Goal: Task Accomplishment & Management: Manage account settings

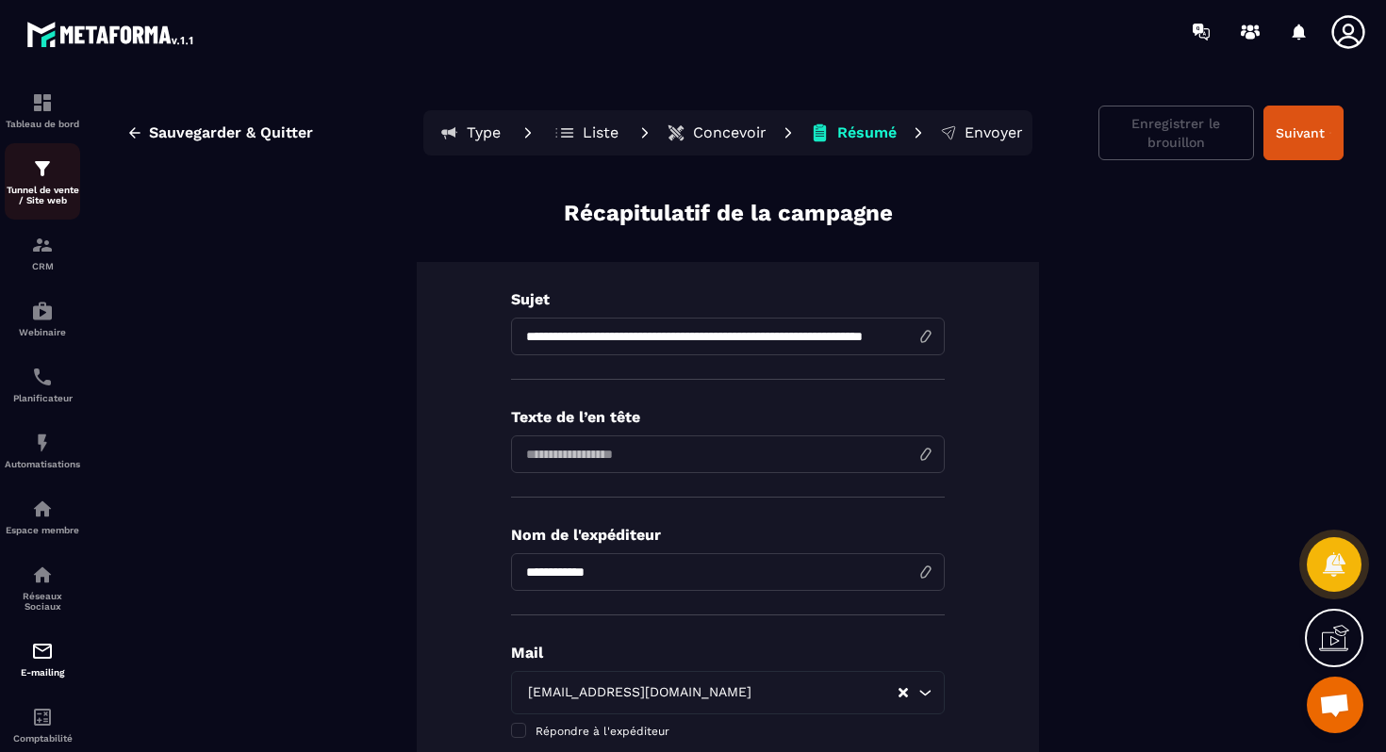
click at [48, 182] on div "Tunnel de vente / Site web" at bounding box center [42, 181] width 75 height 48
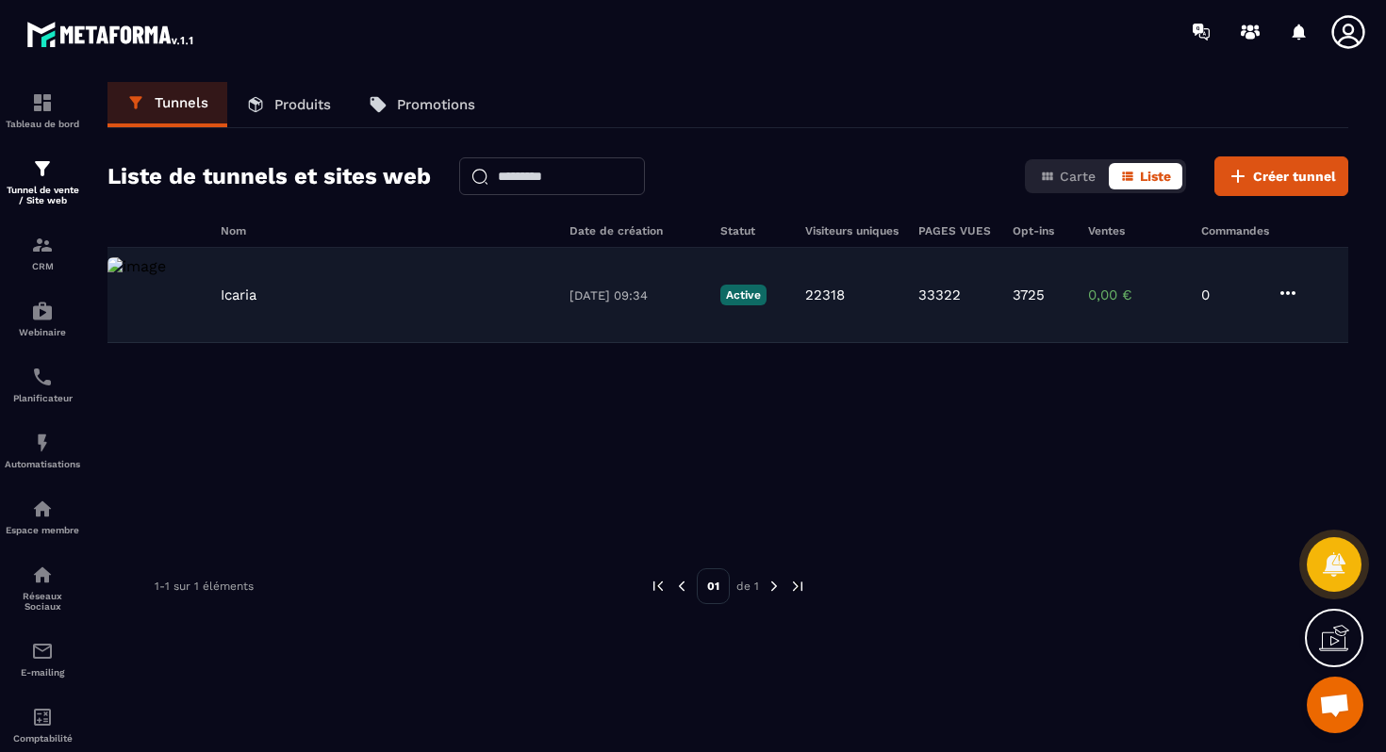
click at [295, 288] on div "Icaria" at bounding box center [386, 295] width 330 height 17
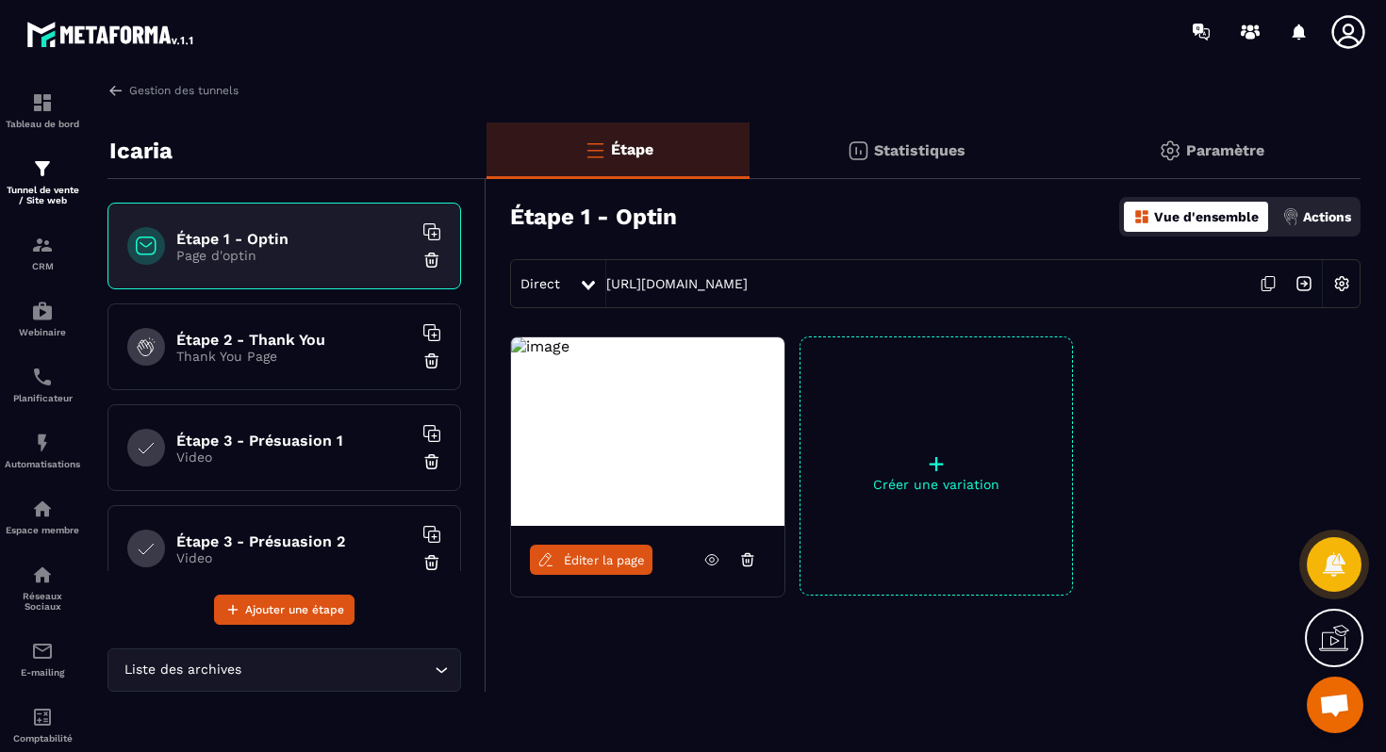
click at [157, 155] on p "Icaria" at bounding box center [140, 151] width 63 height 38
click at [1165, 146] on img at bounding box center [1169, 151] width 23 height 23
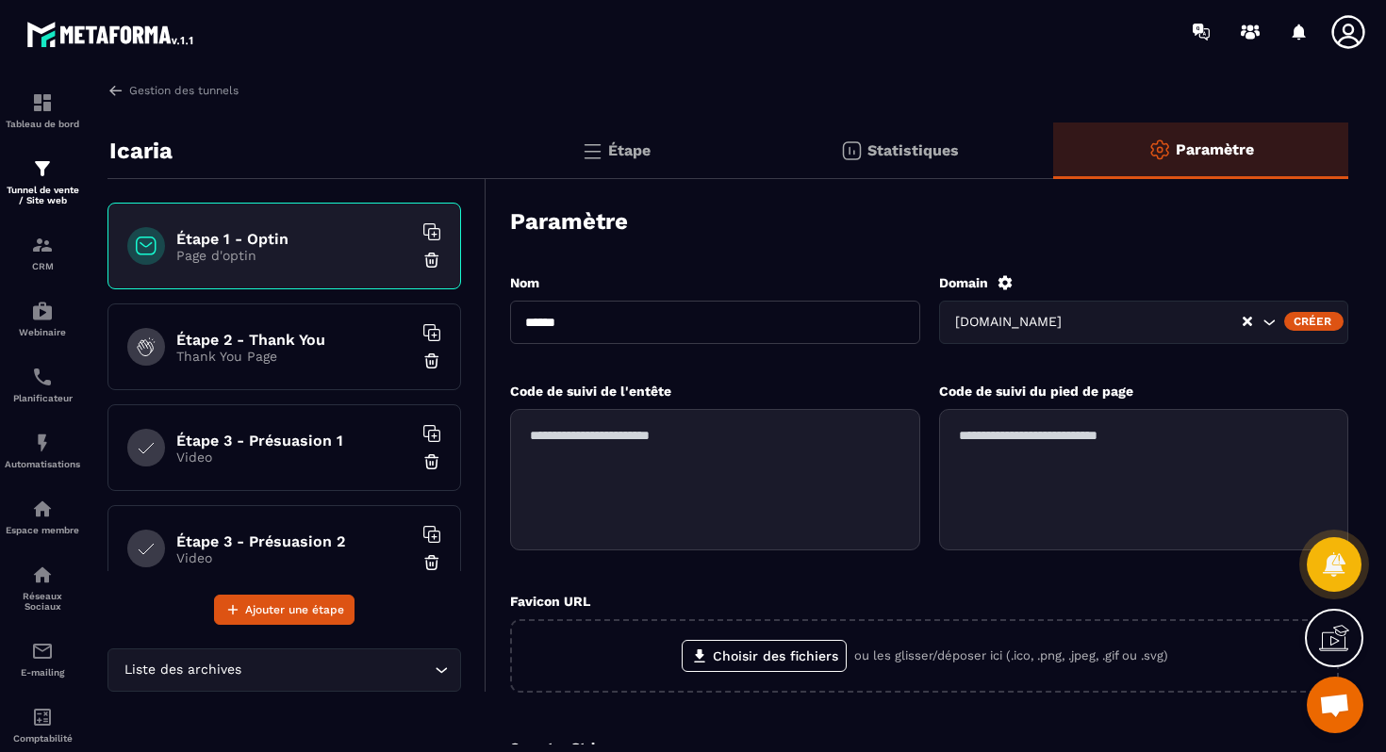
drag, startPoint x: 582, startPoint y: 325, endPoint x: 513, endPoint y: 324, distance: 68.8
click at [513, 324] on input "******" at bounding box center [715, 322] width 410 height 43
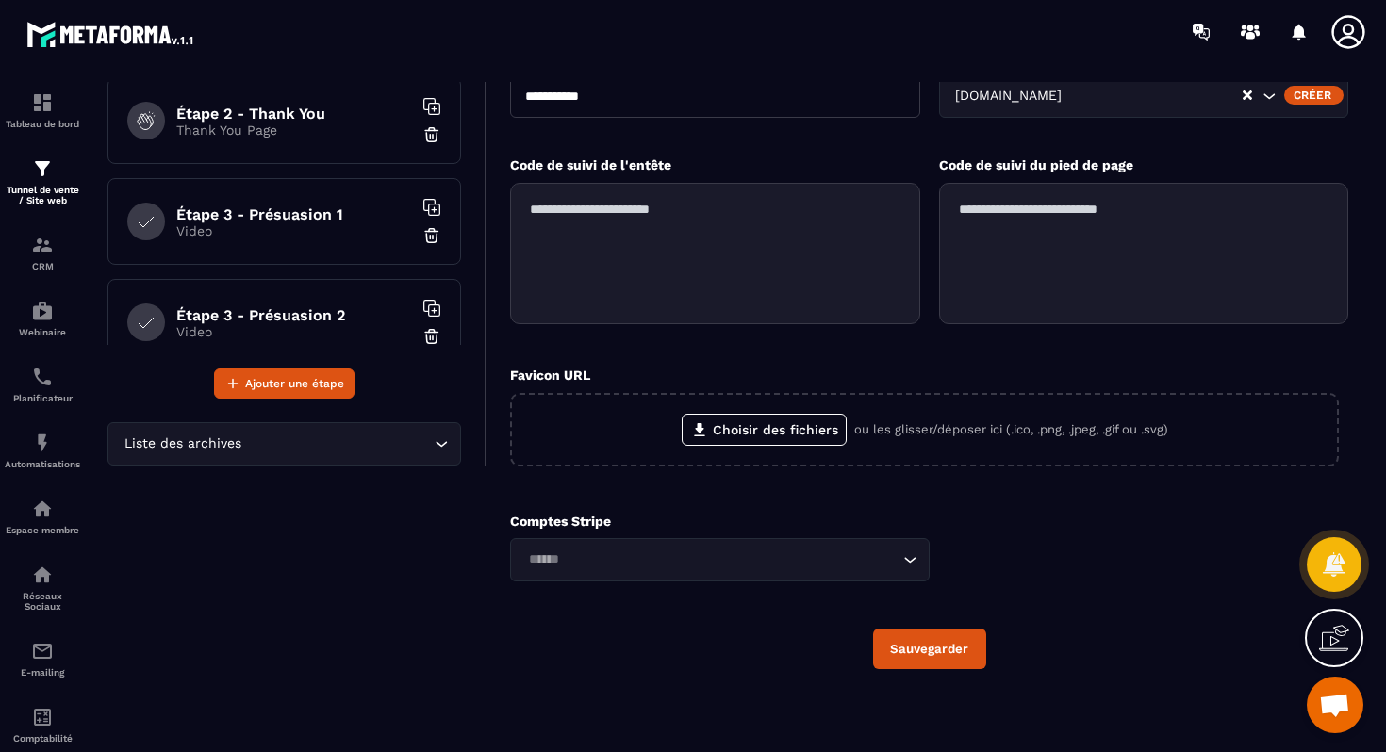
type input "**********"
click at [926, 655] on button "Sauvegarder" at bounding box center [929, 649] width 113 height 41
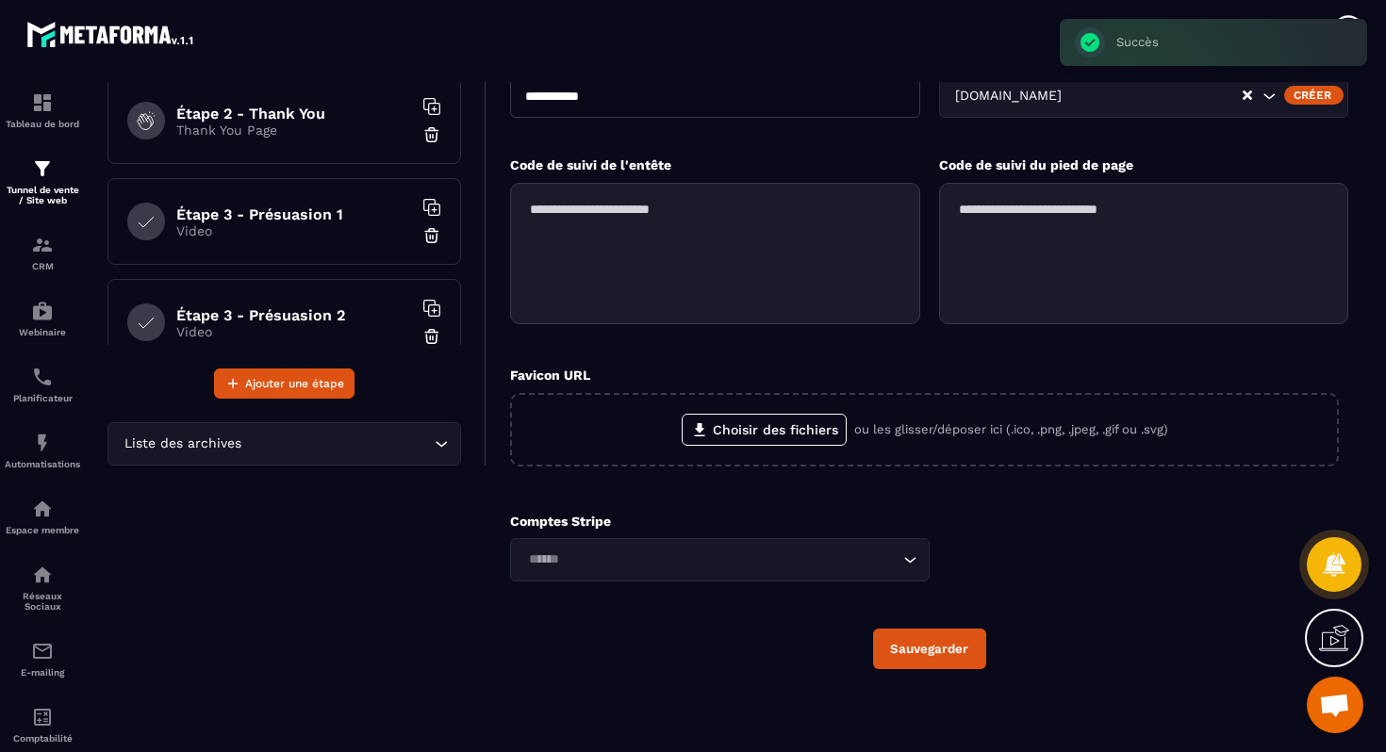
scroll to position [0, 0]
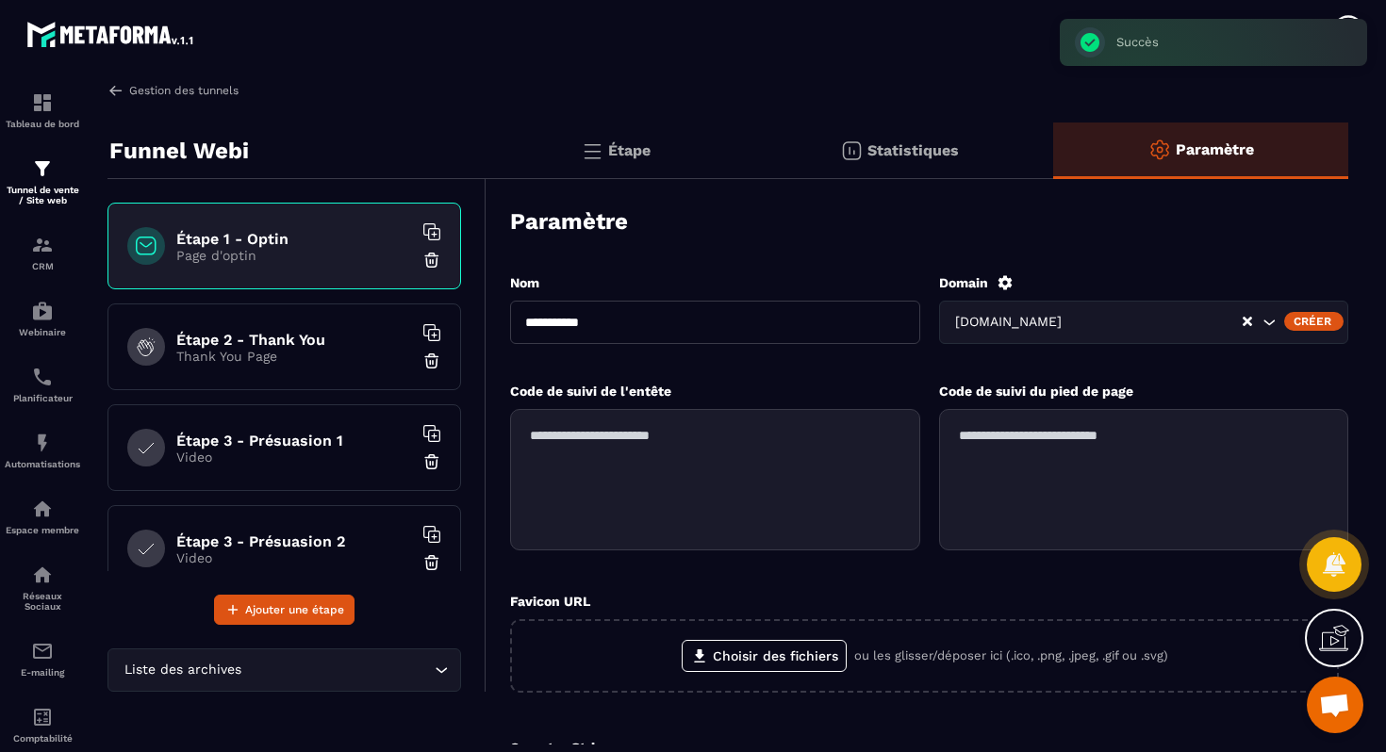
click at [116, 90] on img at bounding box center [115, 90] width 17 height 17
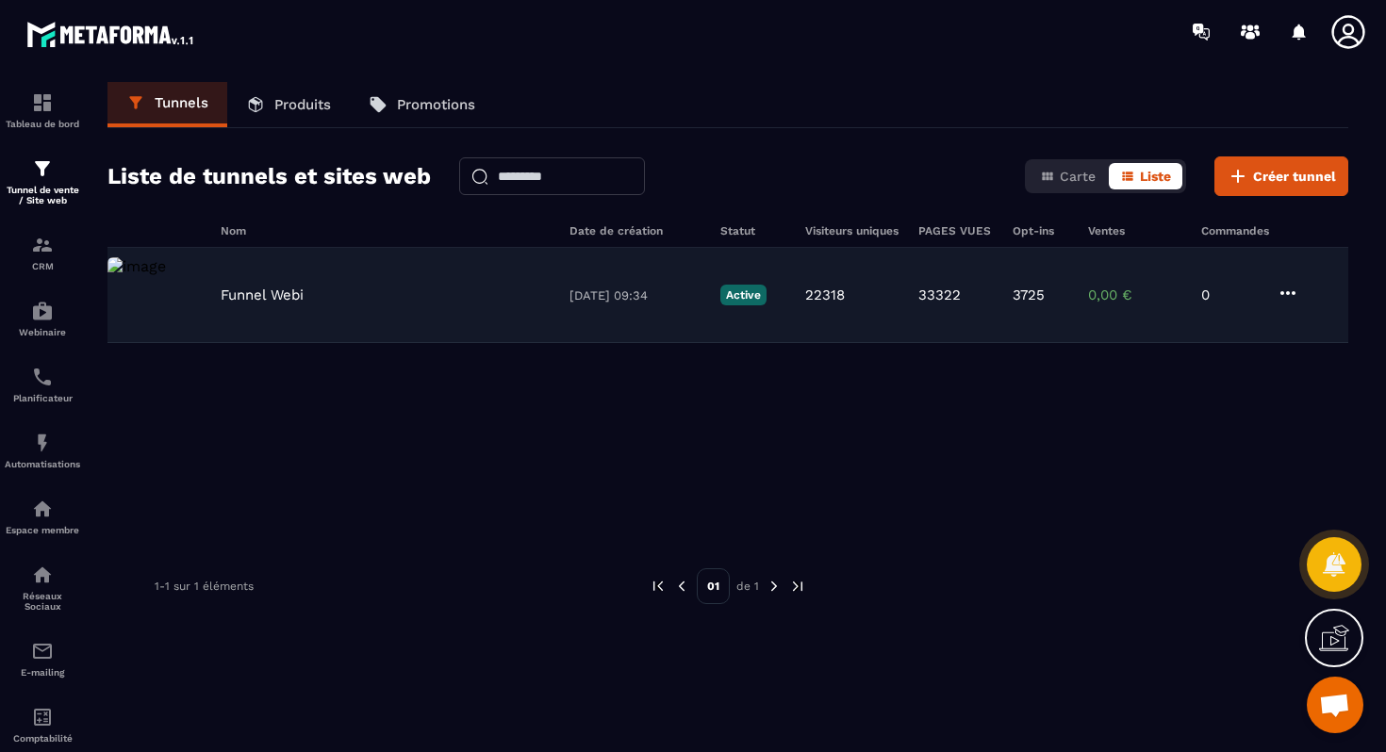
click at [226, 295] on p "Funnel Webi" at bounding box center [262, 295] width 83 height 17
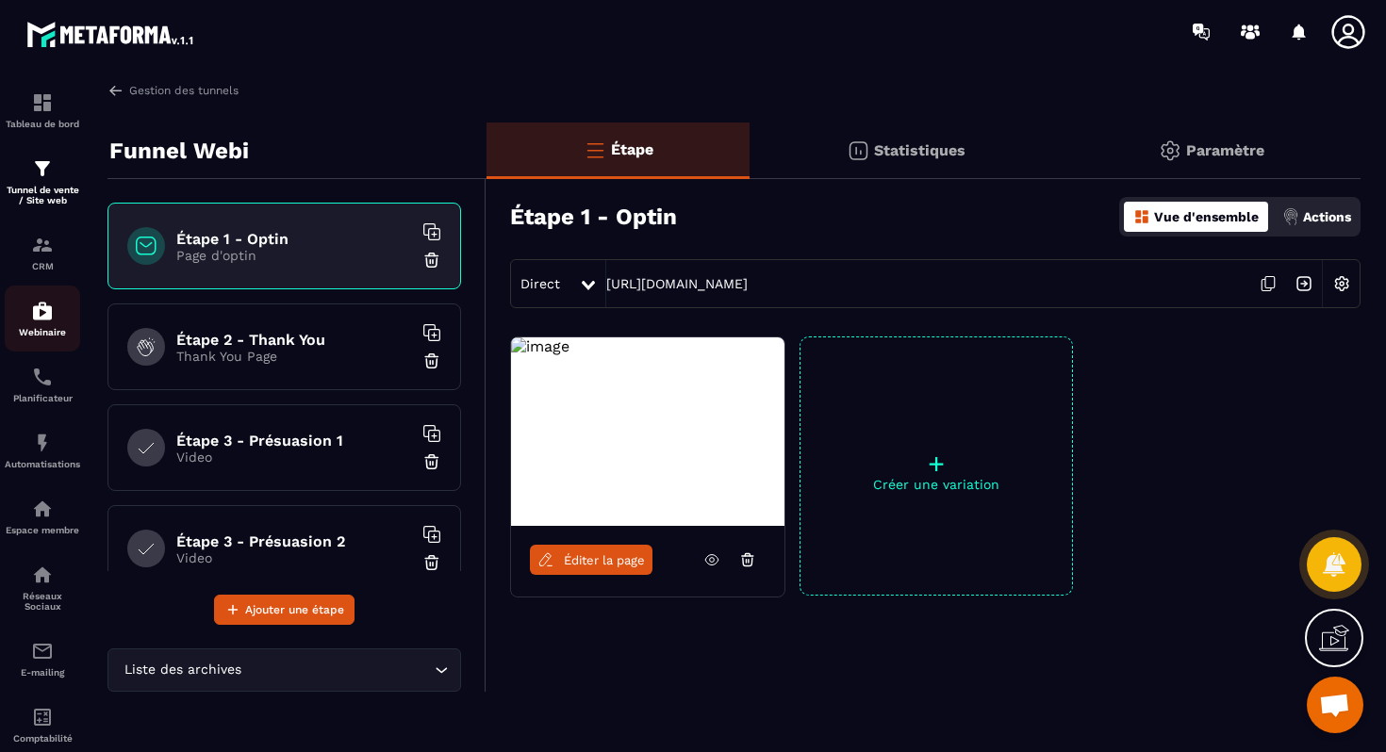
click at [39, 329] on div "Webinaire" at bounding box center [42, 319] width 75 height 38
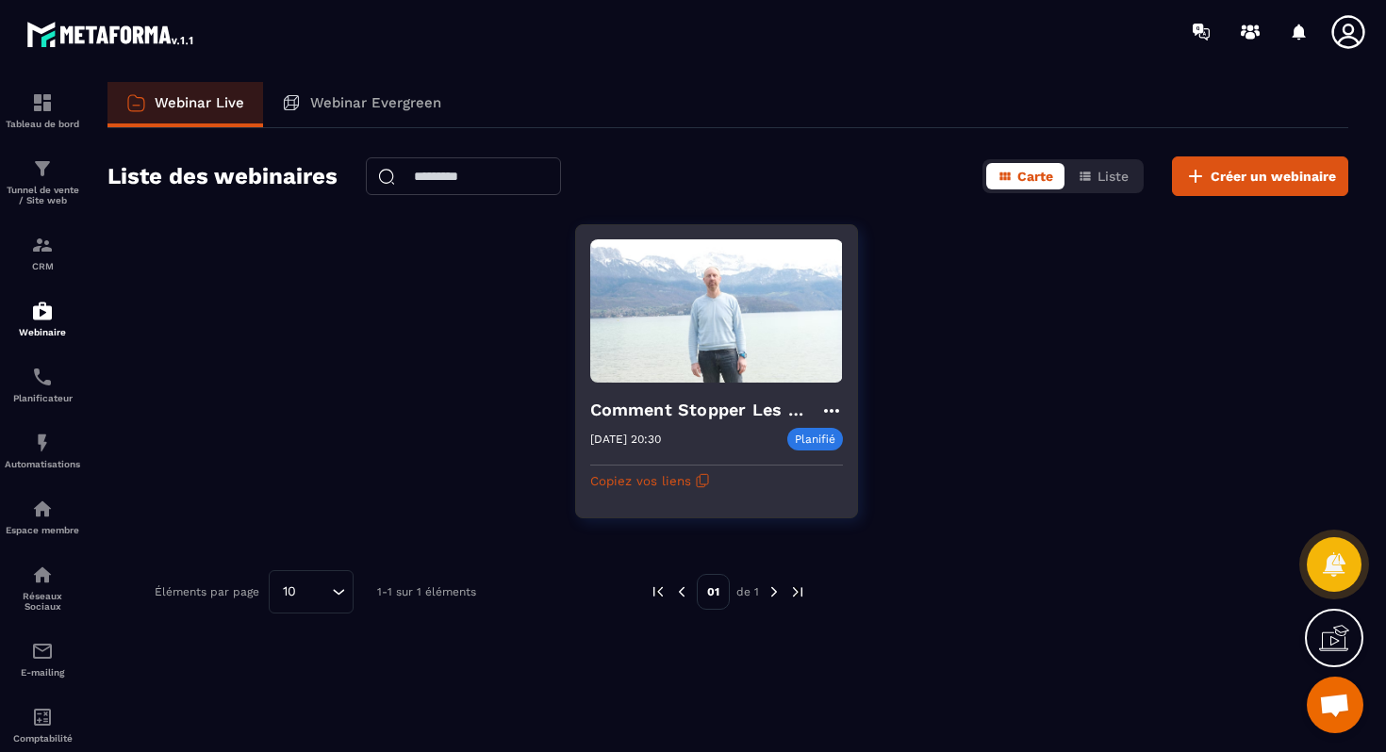
click at [720, 415] on h4 "Comment Stopper Les Conflits Et Mieux Communiquer avec ton ado ?" at bounding box center [705, 410] width 230 height 26
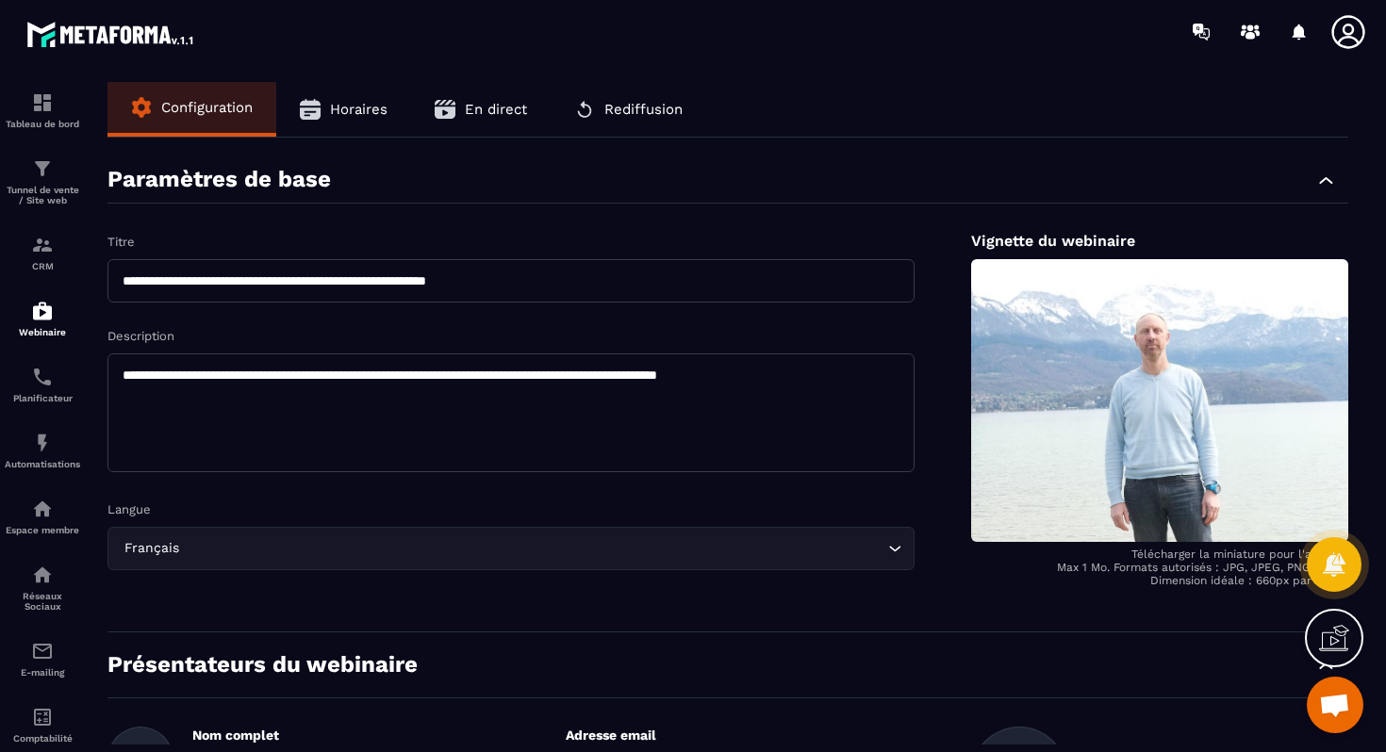
click at [342, 115] on span "Horaires" at bounding box center [358, 109] width 57 height 17
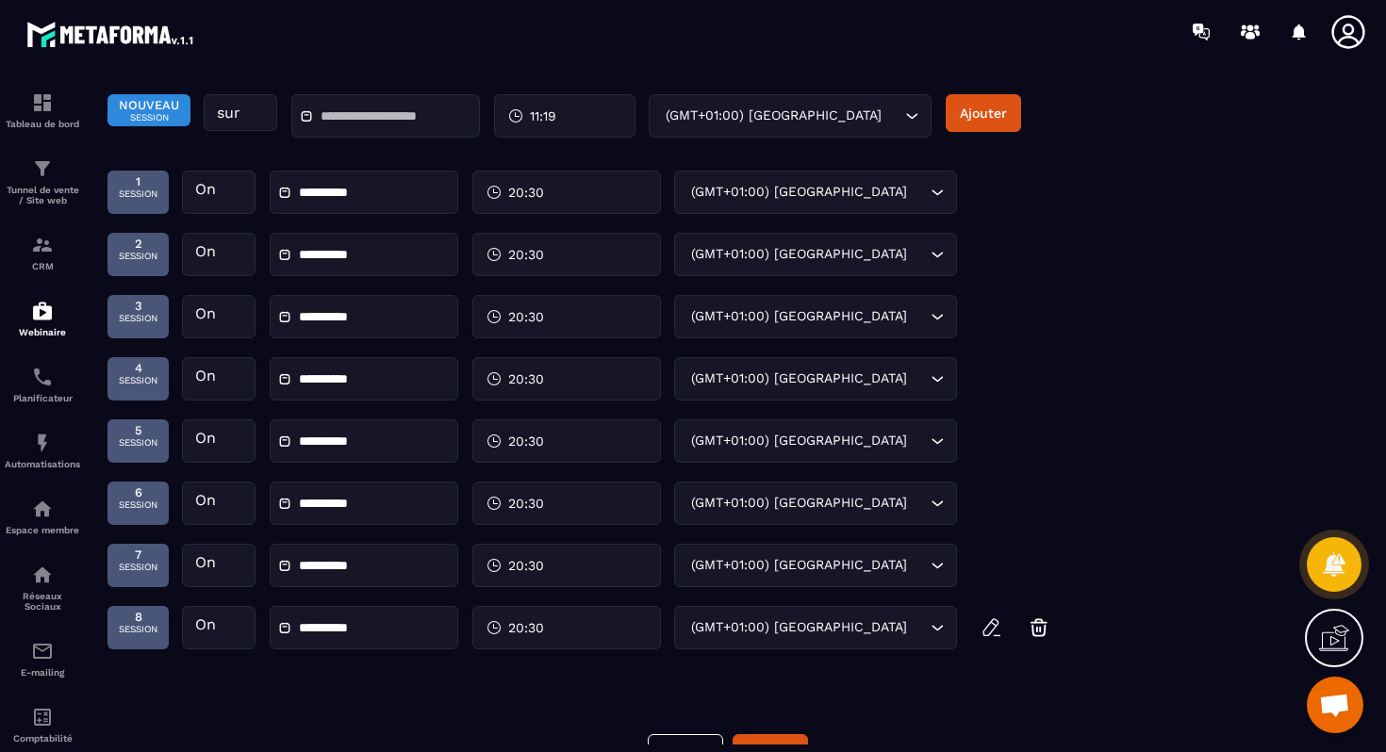
scroll to position [431, 0]
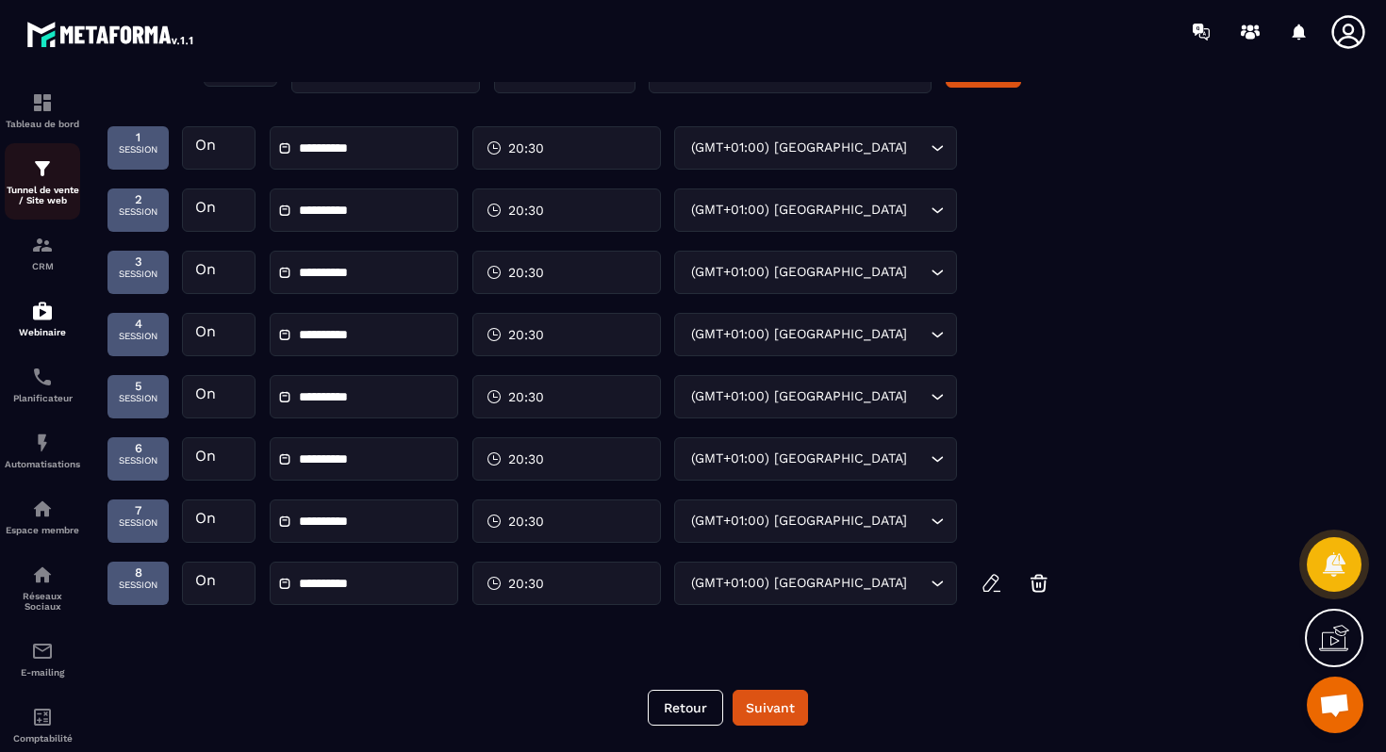
click at [46, 181] on div "Tunnel de vente / Site web" at bounding box center [42, 181] width 75 height 48
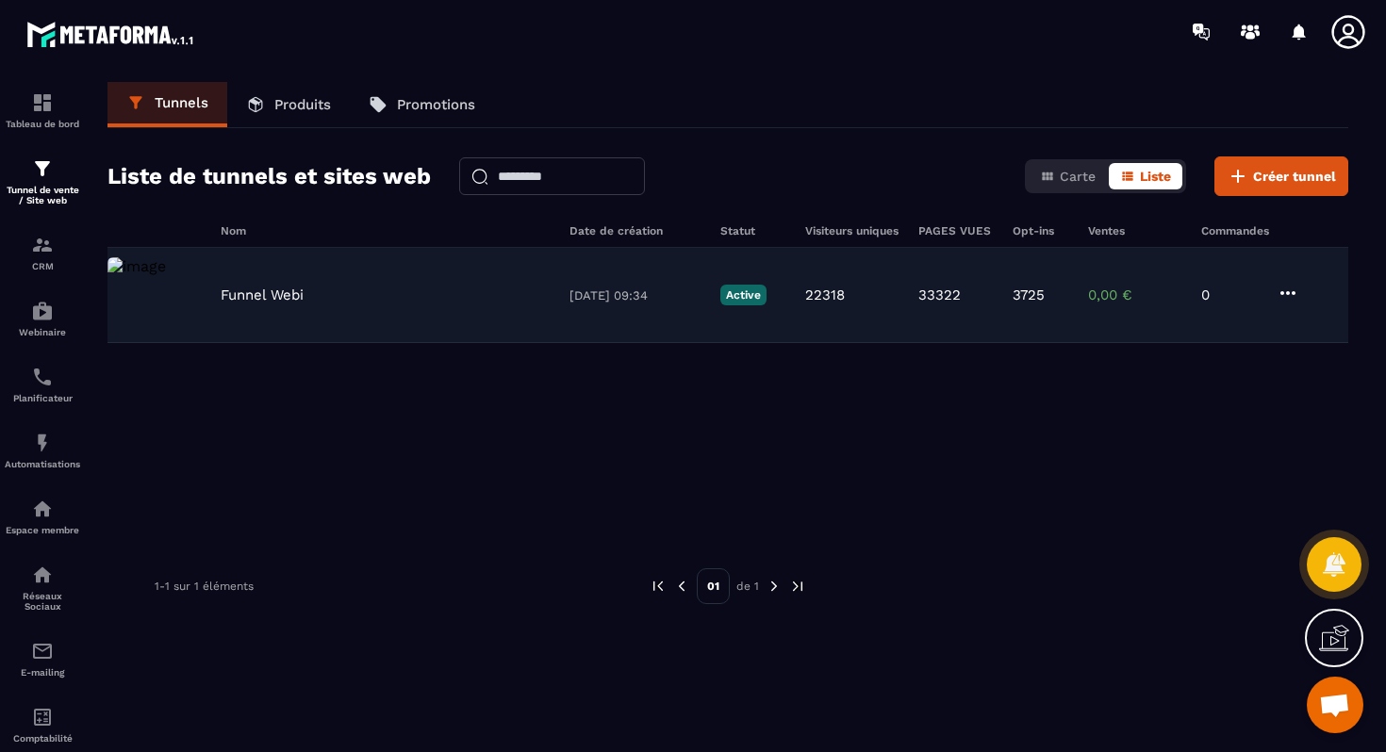
click at [316, 267] on div "Funnel Webi [DATE] 09:34 Active 22318 33322 3725 0,00 € 0" at bounding box center [727, 295] width 1240 height 95
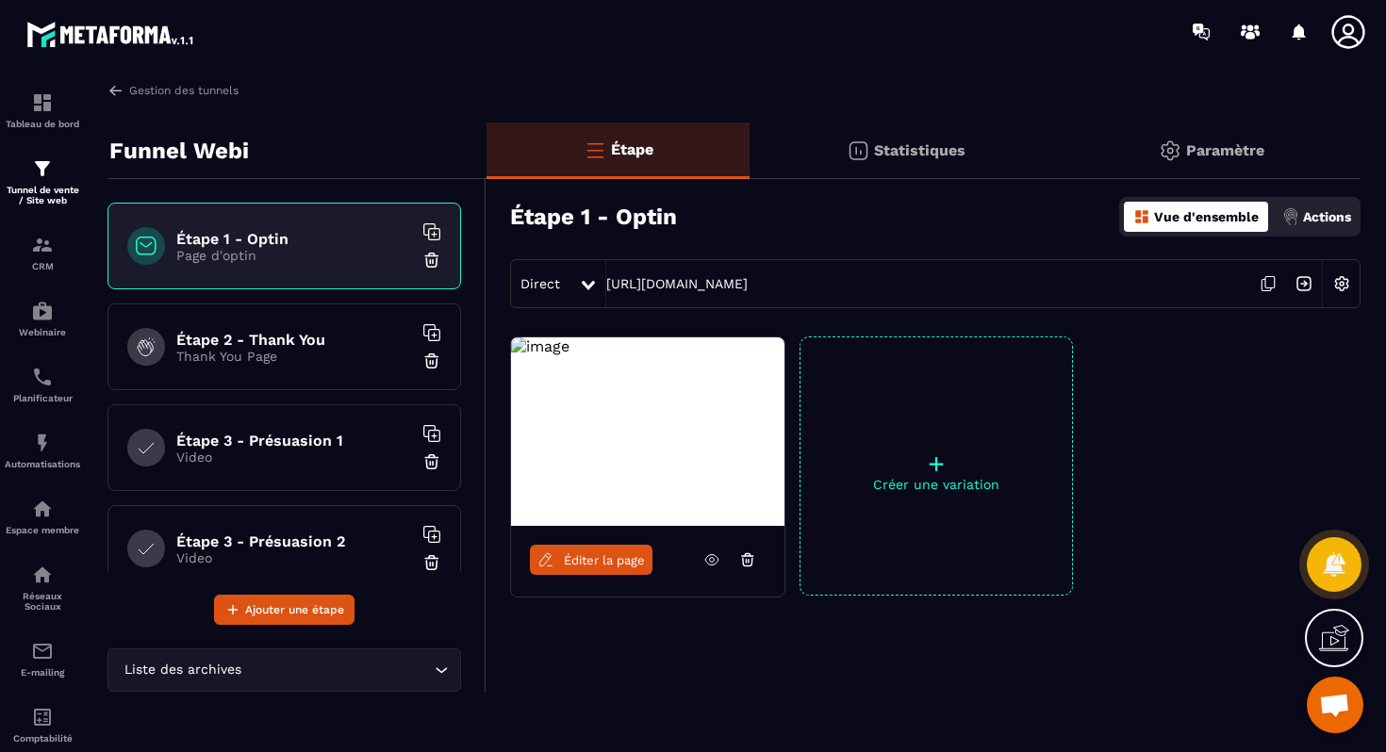
click at [597, 550] on link "Éditer la page" at bounding box center [591, 560] width 123 height 30
